Goal: Information Seeking & Learning: Learn about a topic

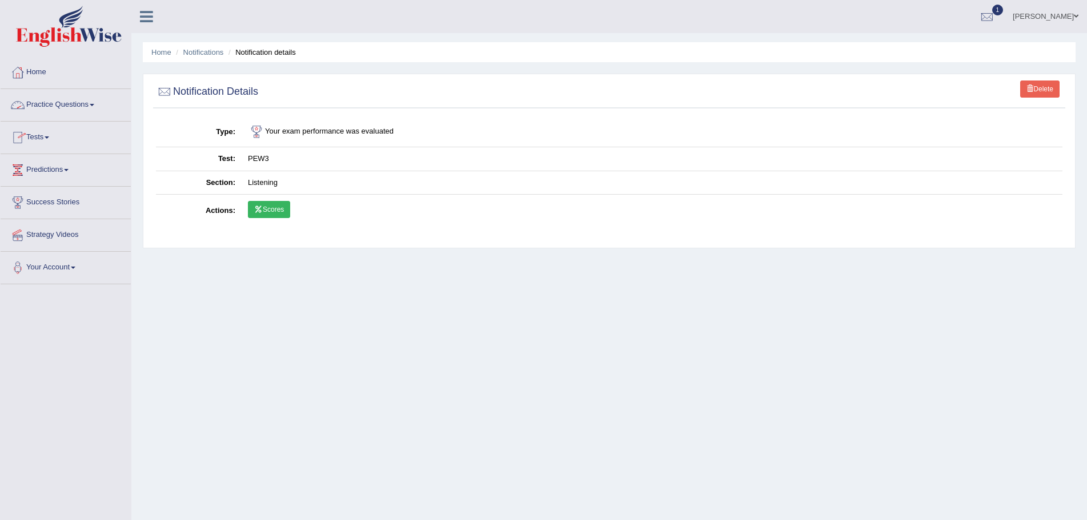
click at [94, 105] on span at bounding box center [92, 105] width 5 height 2
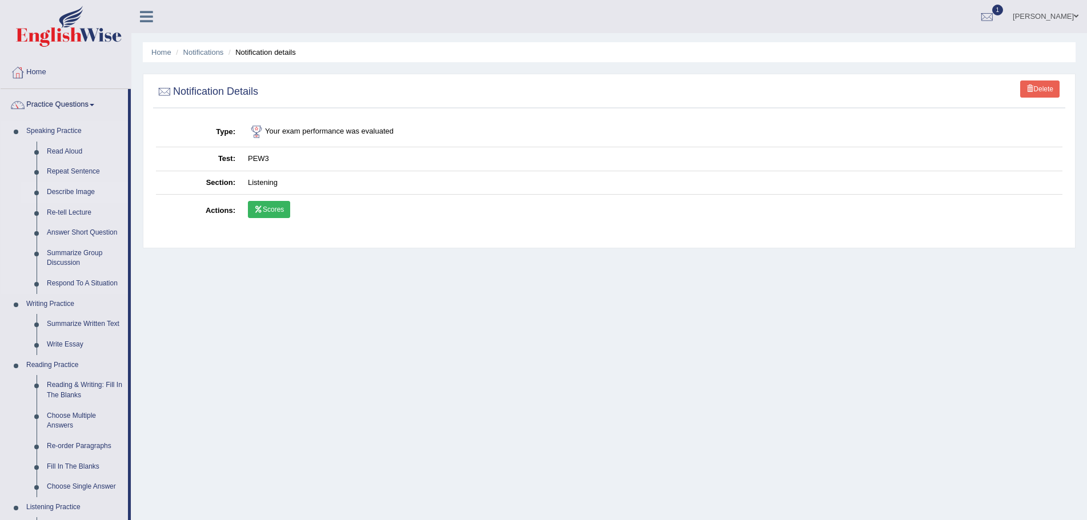
click at [82, 190] on link "Describe Image" at bounding box center [85, 192] width 86 height 21
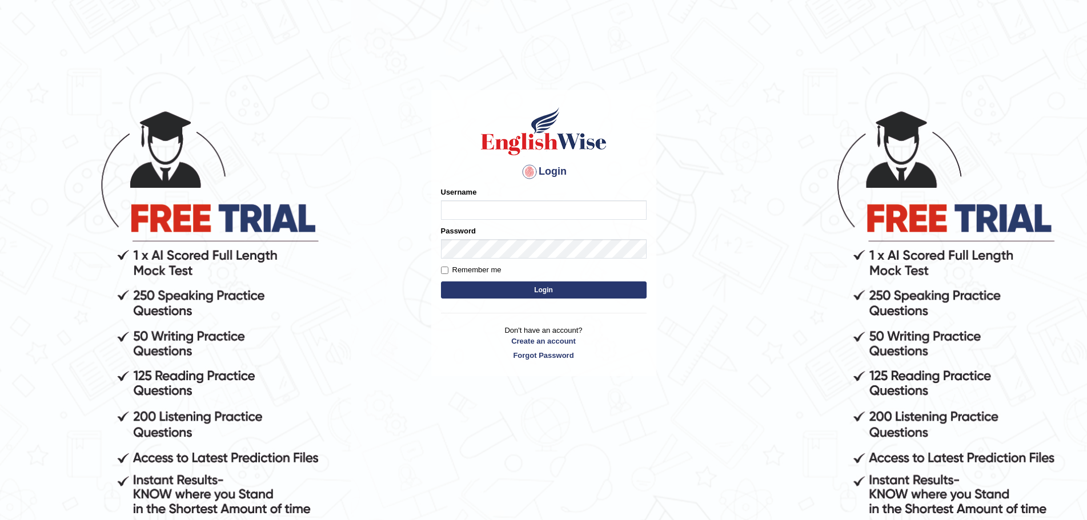
type input "Mugwunali"
click at [556, 288] on button "Login" at bounding box center [544, 290] width 206 height 17
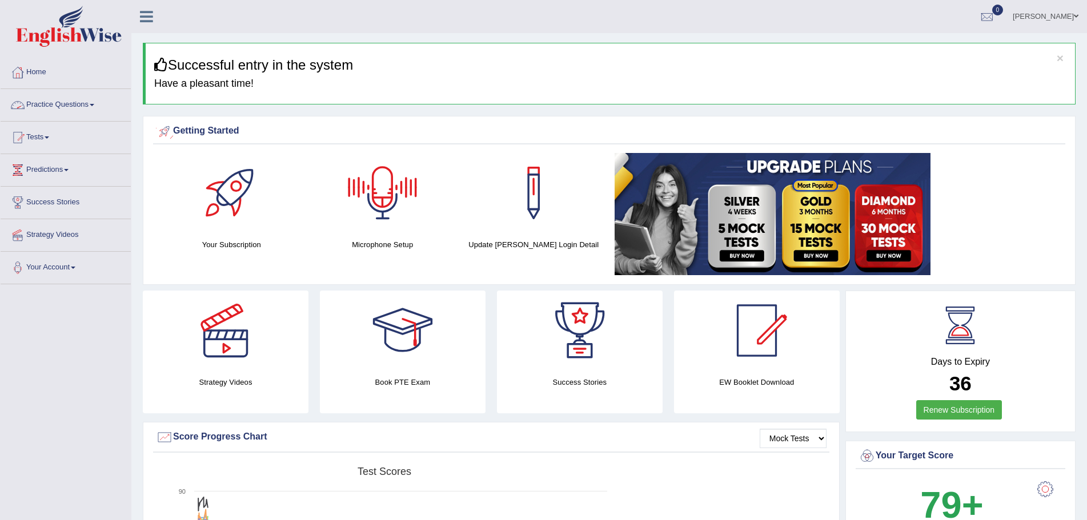
click at [94, 104] on span at bounding box center [92, 105] width 5 height 2
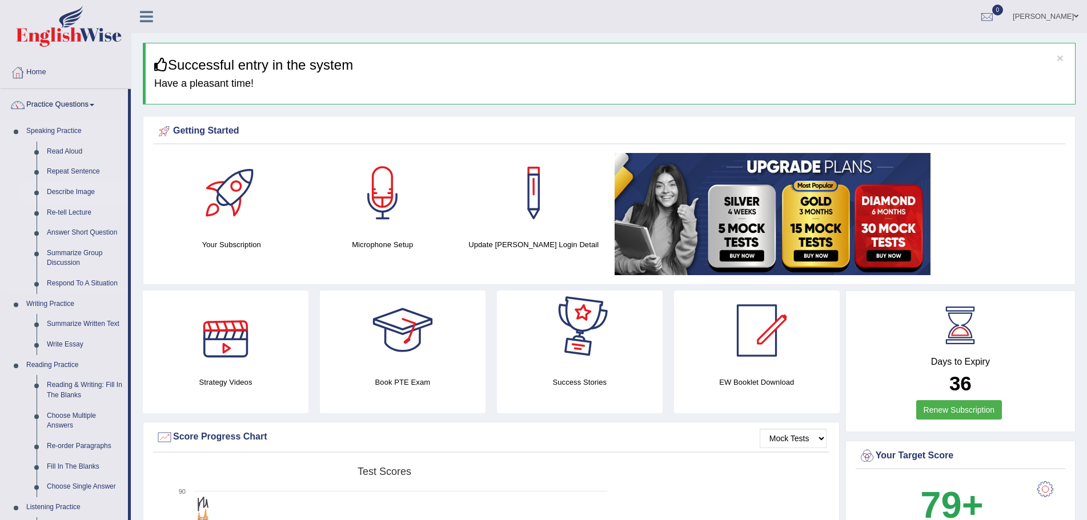
click at [69, 192] on link "Describe Image" at bounding box center [85, 192] width 86 height 21
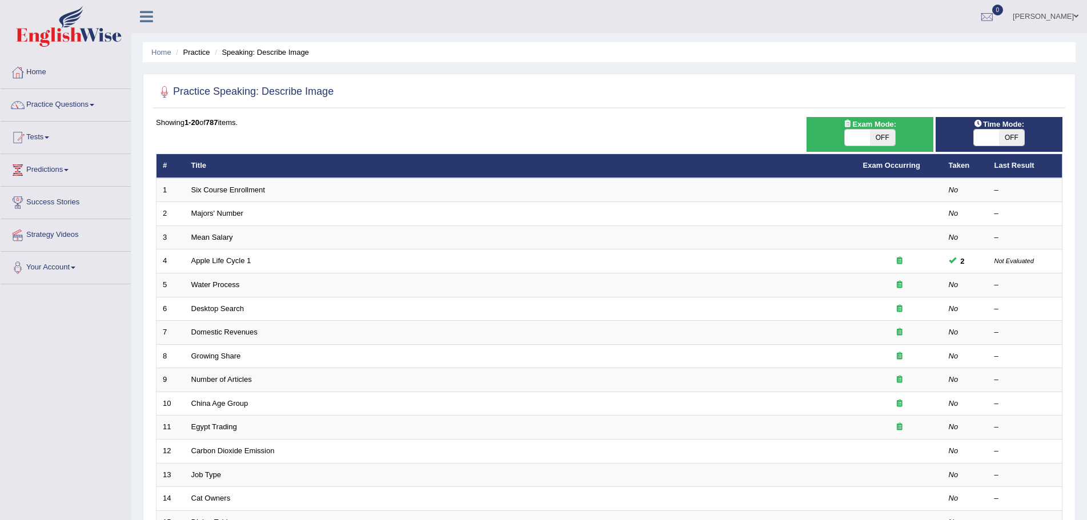
click at [1008, 137] on span "OFF" at bounding box center [1011, 138] width 25 height 16
checkbox input "true"
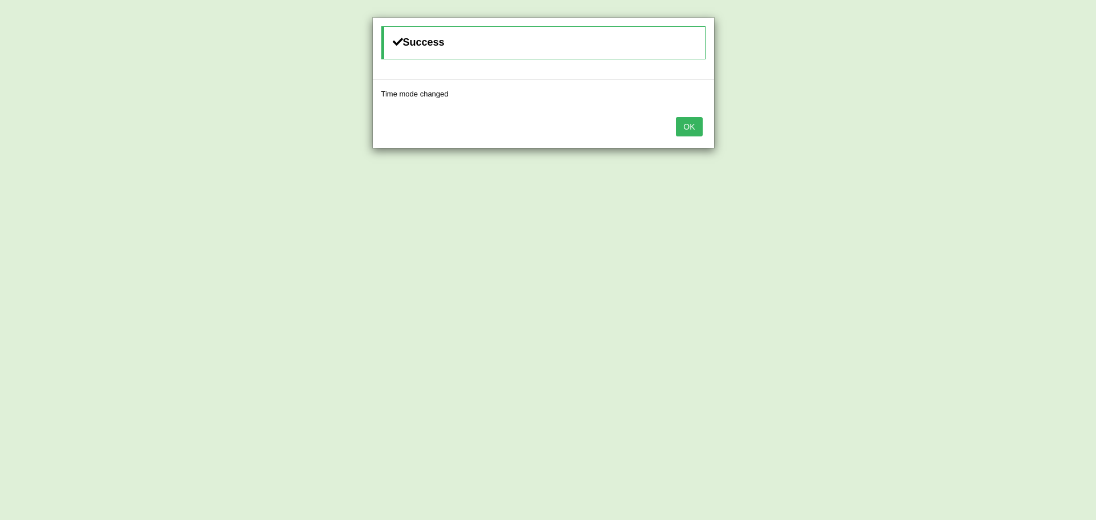
click at [681, 122] on button "OK" at bounding box center [689, 126] width 26 height 19
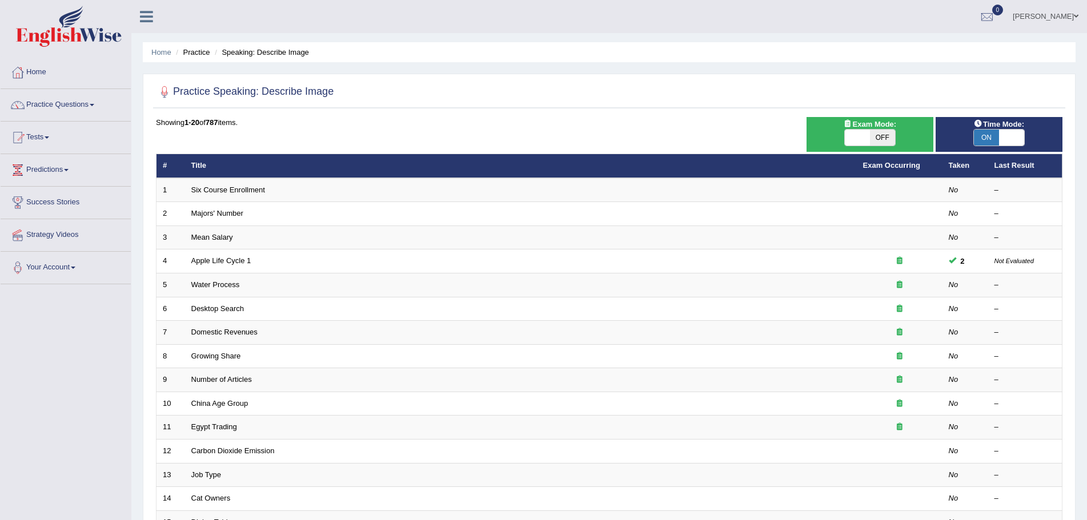
click at [885, 140] on span "OFF" at bounding box center [882, 138] width 25 height 16
checkbox input "true"
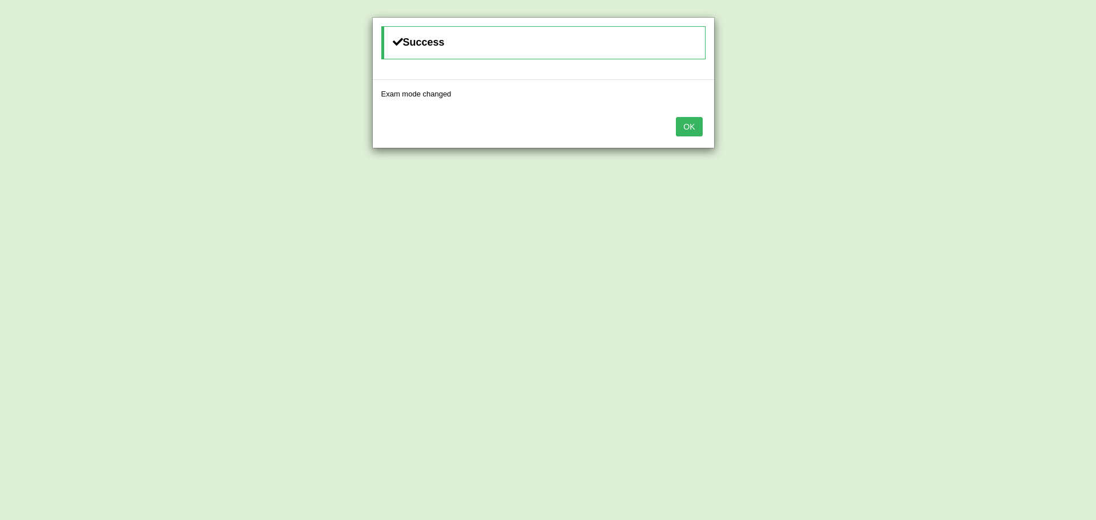
click at [681, 123] on button "OK" at bounding box center [689, 126] width 26 height 19
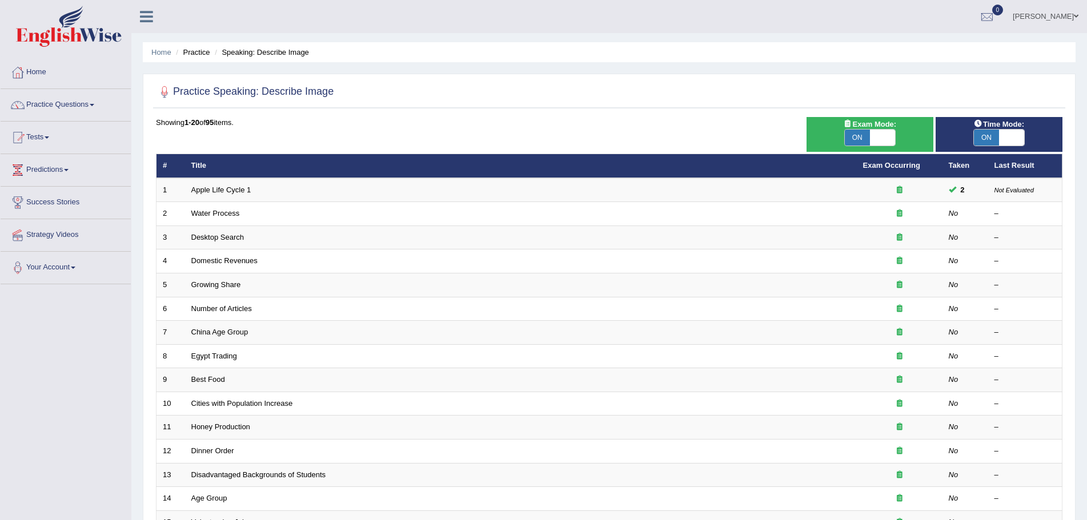
scroll to position [57, 0]
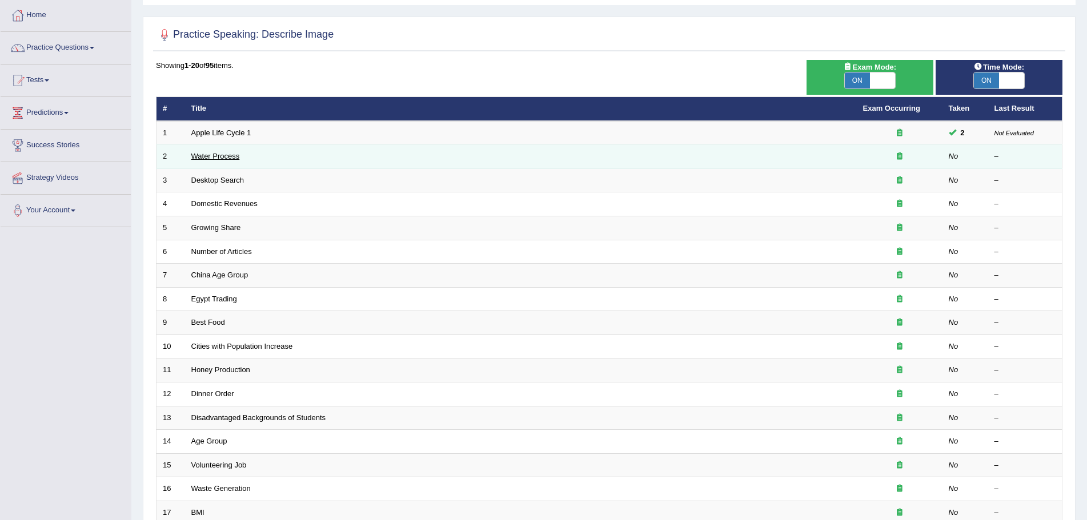
click at [219, 156] on link "Water Process" at bounding box center [215, 156] width 49 height 9
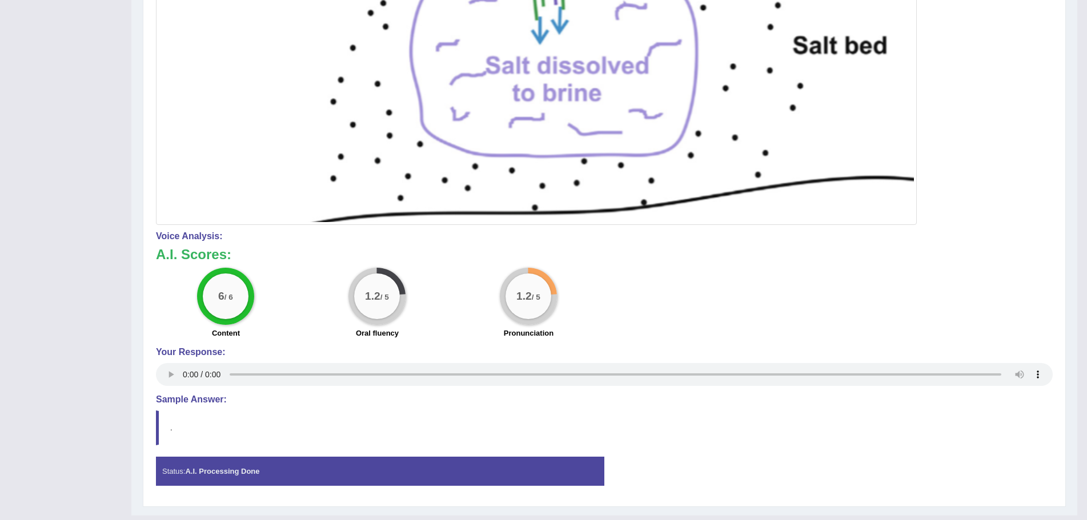
scroll to position [612, 0]
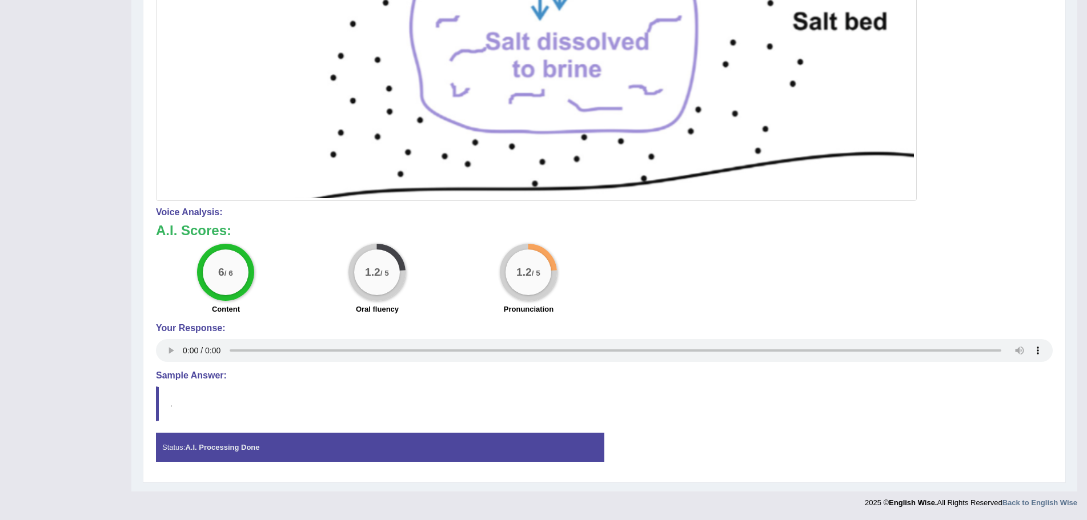
click at [744, 422] on div "Instructions: Look at the image below. In 25 seconds, please speak into the mic…" at bounding box center [604, 31] width 902 height 892
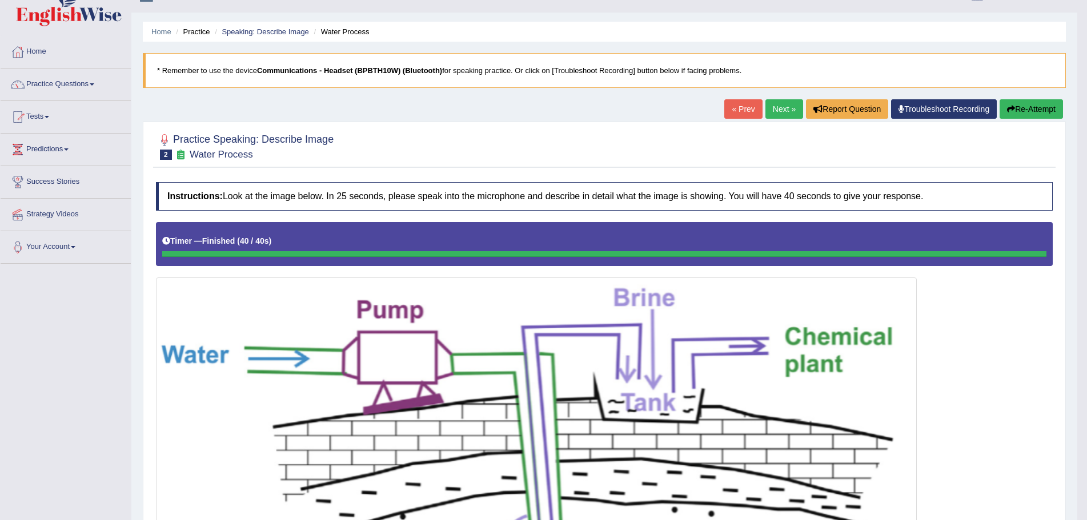
scroll to position [0, 0]
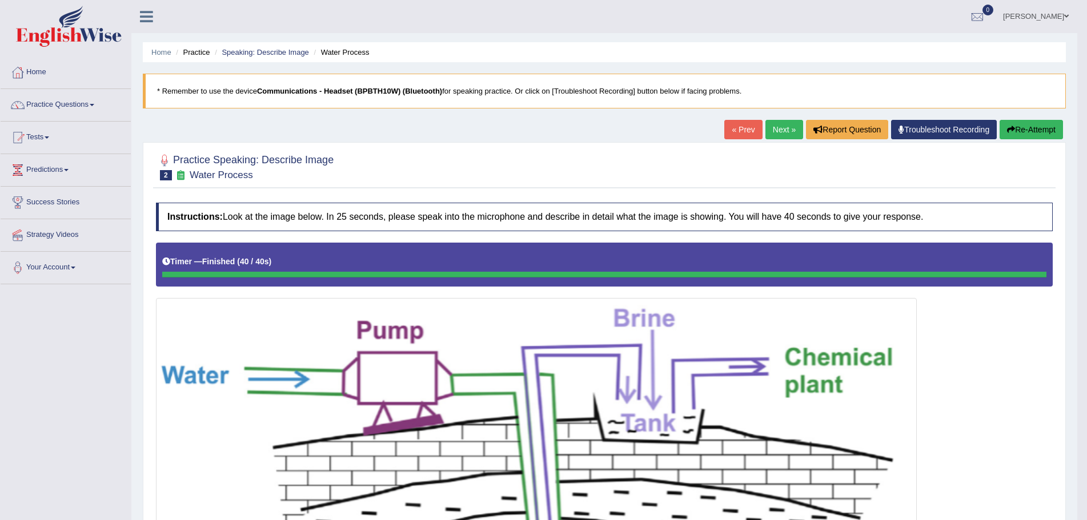
click at [1065, 16] on span at bounding box center [1066, 16] width 5 height 7
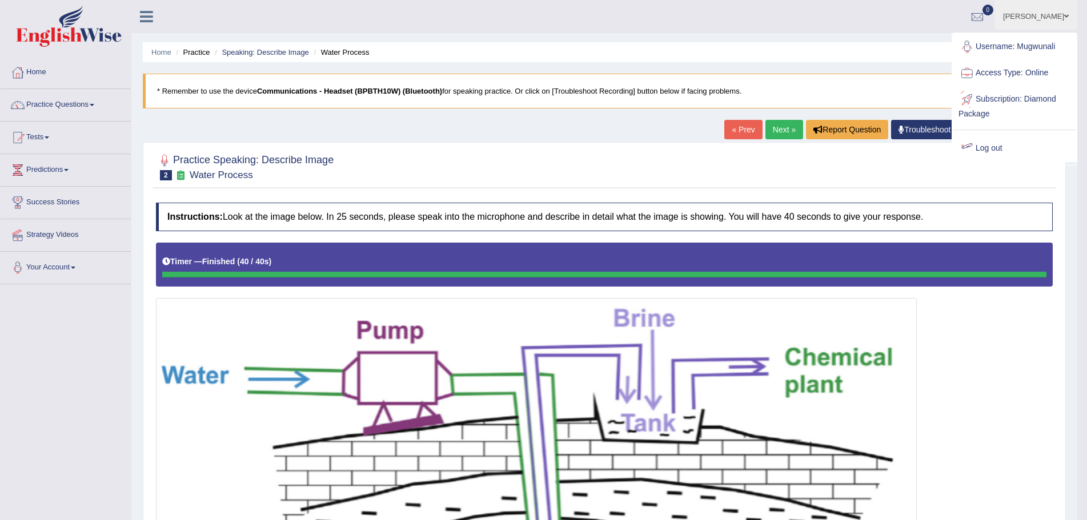
click at [991, 149] on link "Log out" at bounding box center [1014, 148] width 123 height 26
